Goal: Find specific page/section: Find specific page/section

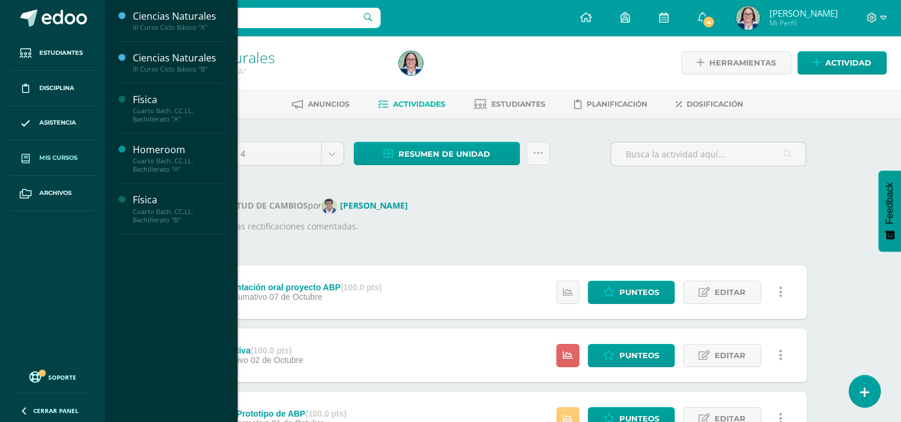
click at [31, 157] on span at bounding box center [25, 157] width 21 height 21
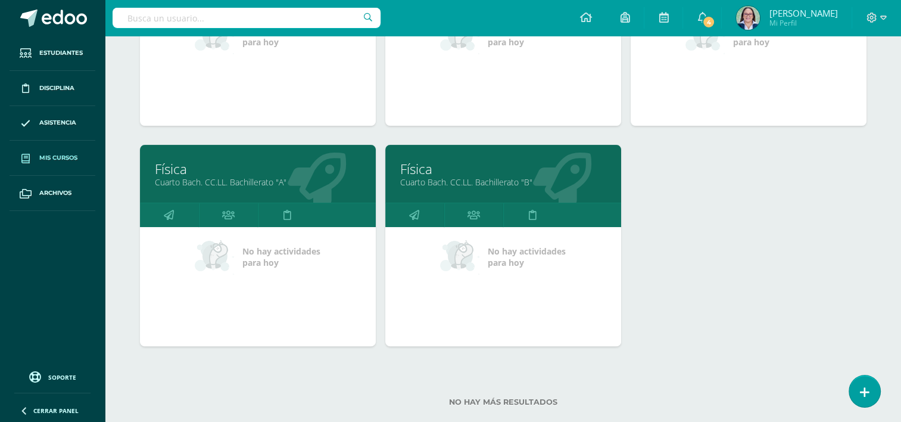
scroll to position [298, 0]
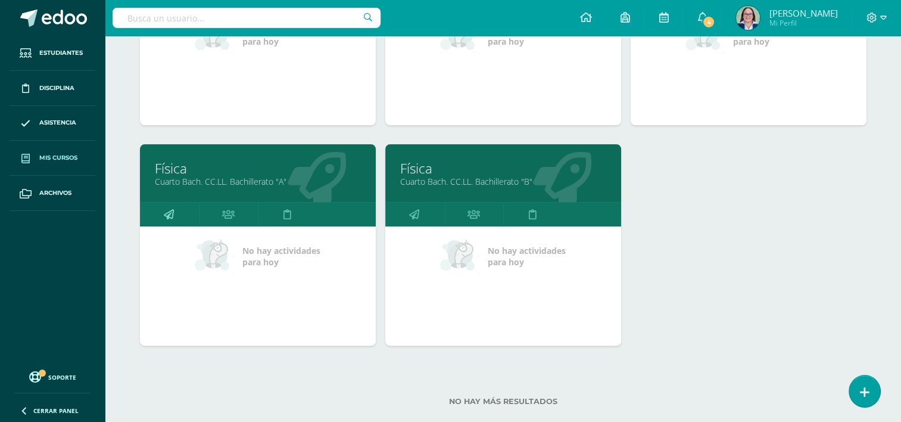
click at [164, 213] on icon at bounding box center [169, 214] width 10 height 23
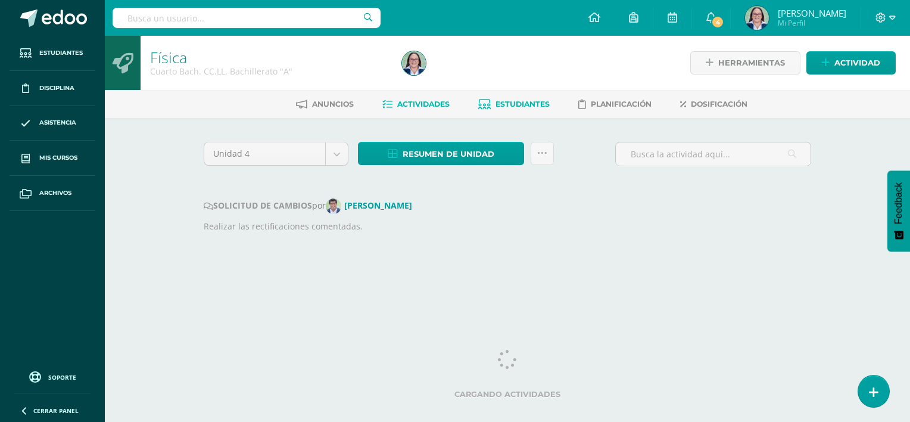
click at [536, 97] on link "Estudiantes" at bounding box center [513, 104] width 71 height 19
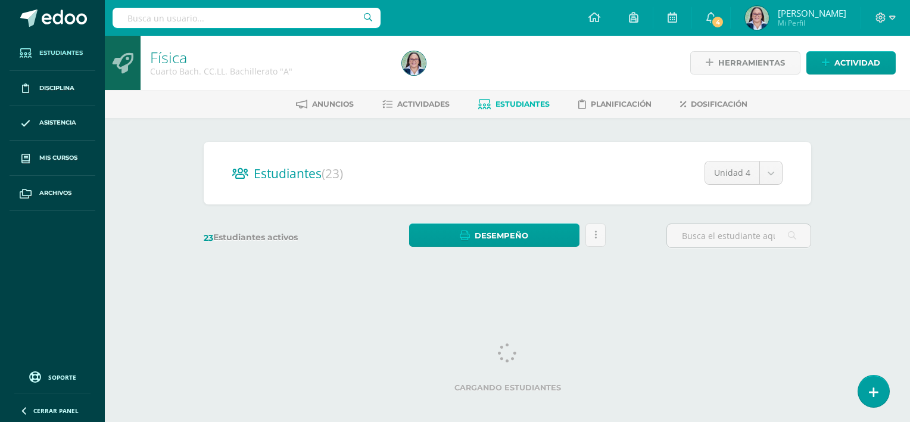
click at [57, 59] on link "Estudiantes" at bounding box center [53, 53] width 86 height 35
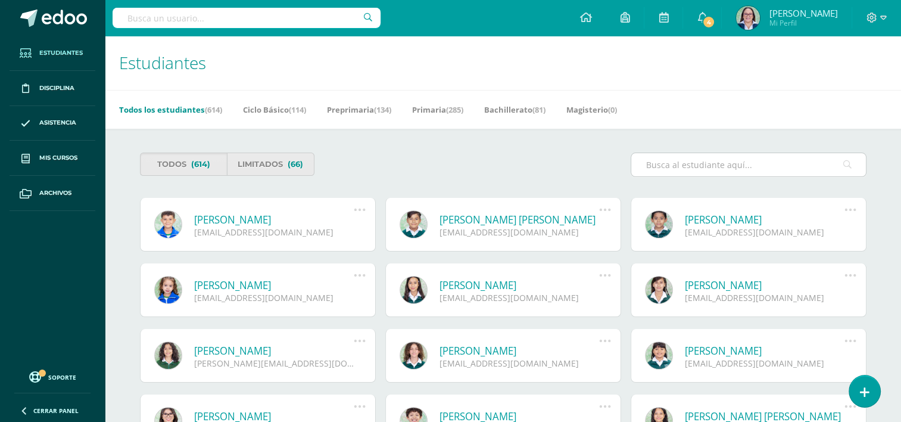
click at [689, 160] on input "text" at bounding box center [748, 164] width 235 height 23
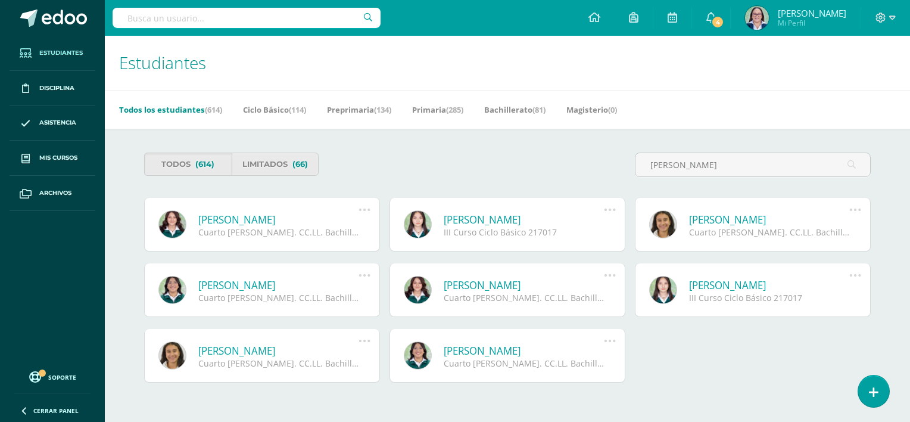
type input "[PERSON_NAME]"
click at [229, 221] on link "[PERSON_NAME]" at bounding box center [278, 220] width 160 height 14
